Goal: Connect with others: Connect with others

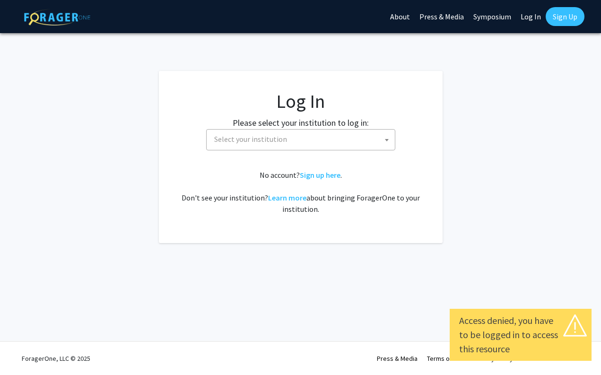
click at [309, 124] on label "Please select your institution to log in:" at bounding box center [301, 122] width 136 height 13
click at [308, 141] on span "Select your institution" at bounding box center [303, 139] width 185 height 19
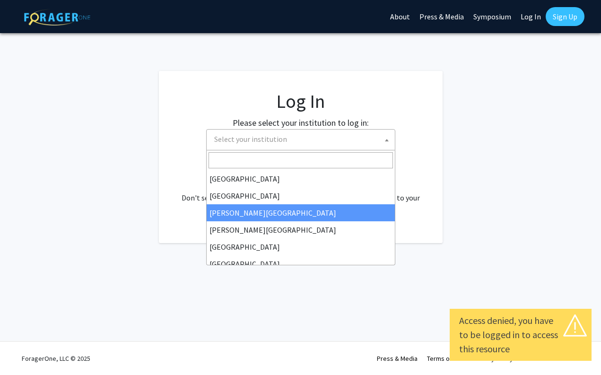
select select "5"
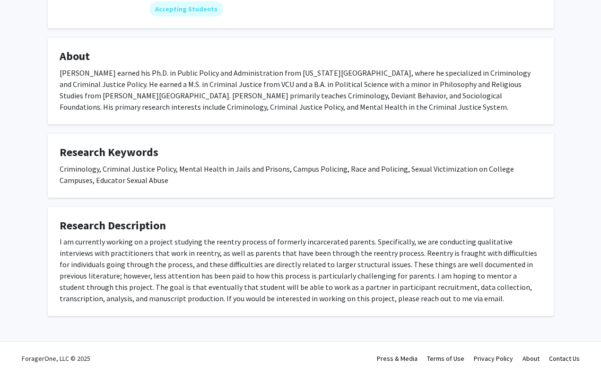
scroll to position [146, 0]
click at [542, 241] on fg-card "Research Description I am currently working on a project studying the reentry p…" at bounding box center [301, 261] width 506 height 109
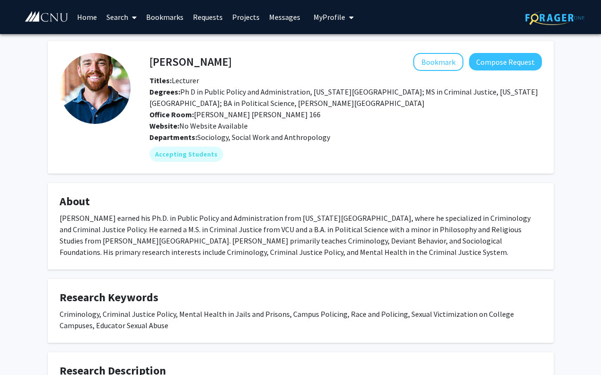
scroll to position [0, 0]
click at [535, 63] on button "Compose Request" at bounding box center [505, 62] width 73 height 18
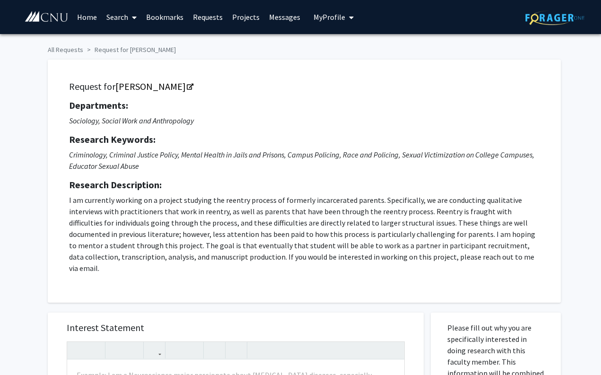
click at [139, 52] on div "Request for [PERSON_NAME] Departments: Sociology, Social Work and Anthropology …" at bounding box center [301, 176] width 521 height 253
click at [72, 50] on link "All Requests" at bounding box center [65, 49] width 35 height 9
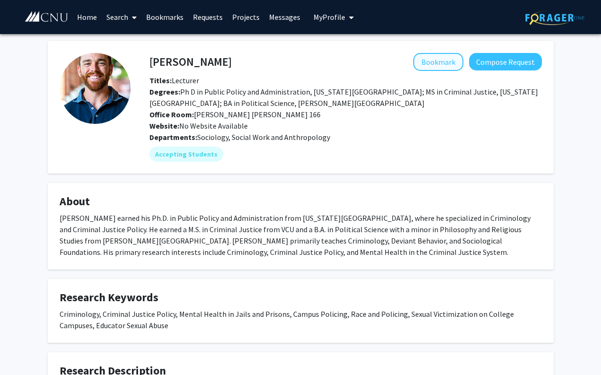
click at [440, 70] on button "Bookmark" at bounding box center [439, 62] width 50 height 18
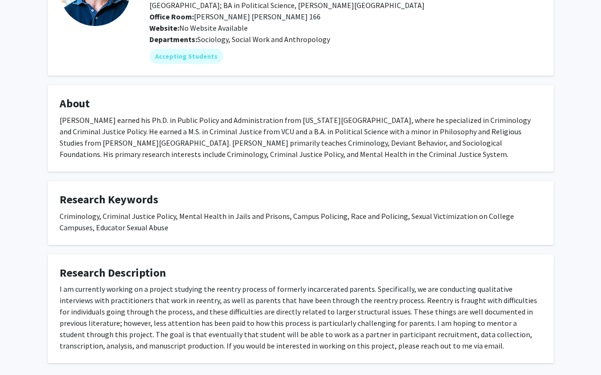
scroll to position [99, 0]
